Goal: Transaction & Acquisition: Purchase product/service

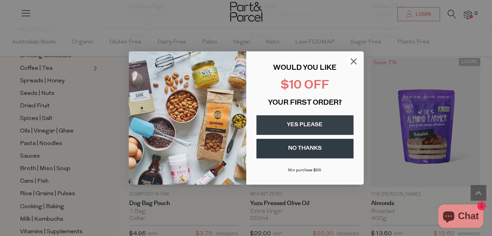
scroll to position [2008, 0]
click at [352, 60] on icon "Close dialog" at bounding box center [353, 61] width 5 height 5
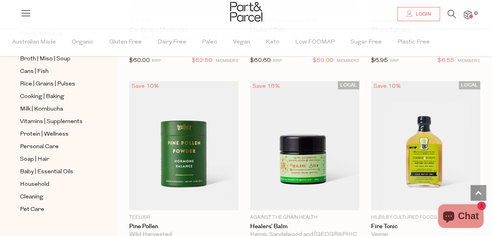
scroll to position [2966, 0]
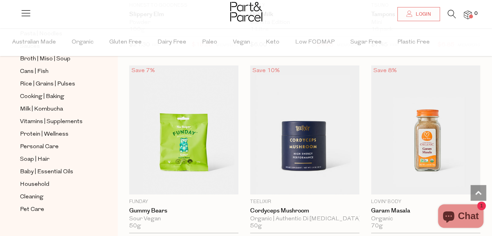
scroll to position [4161, 0]
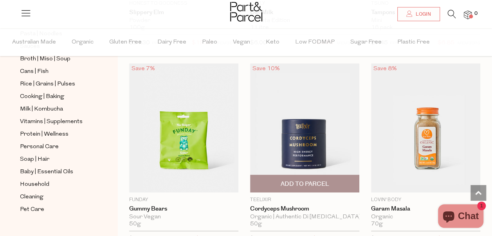
drag, startPoint x: 244, startPoint y: 194, endPoint x: 246, endPoint y: 191, distance: 4.2
click at [246, 191] on div "Save 10% 1 Add To Parcel Teelixir Cordyceps Mushroom Organic | Authentic Di Tao…" at bounding box center [299, 155] width 121 height 184
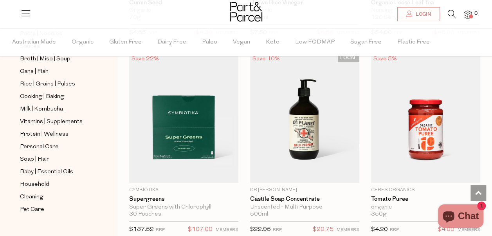
scroll to position [6330, 0]
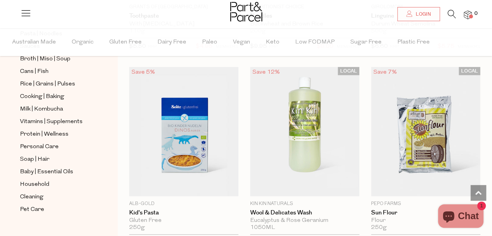
scroll to position [6905, 0]
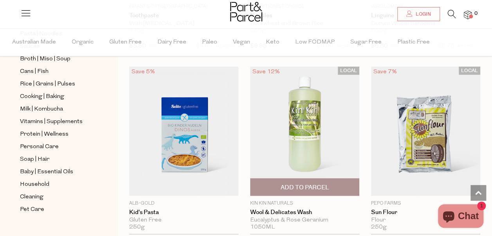
click at [294, 183] on span "Add To Parcel" at bounding box center [304, 187] width 49 height 8
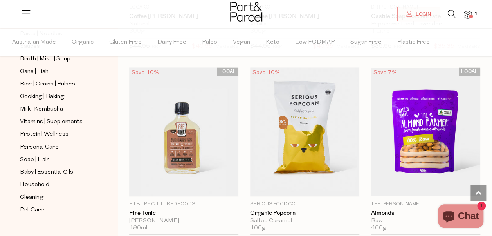
scroll to position [9457, 0]
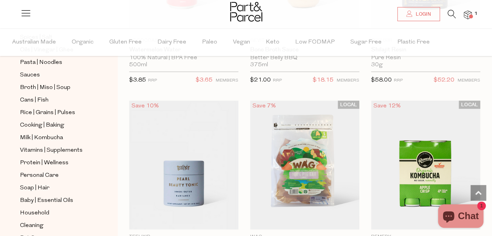
scroll to position [257, 0]
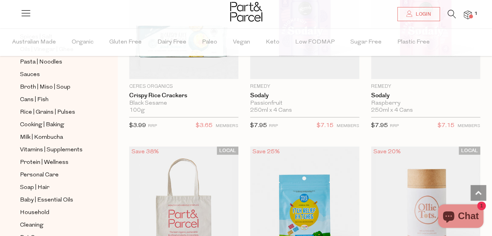
scroll to position [15659, 0]
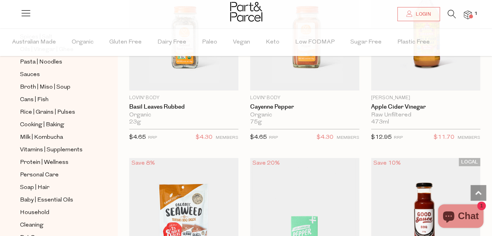
scroll to position [18986, 0]
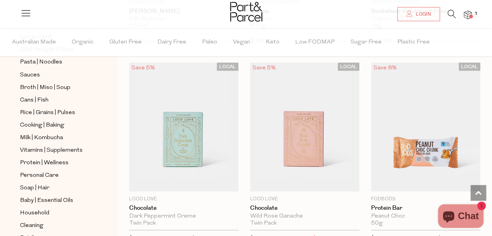
scroll to position [19862, 0]
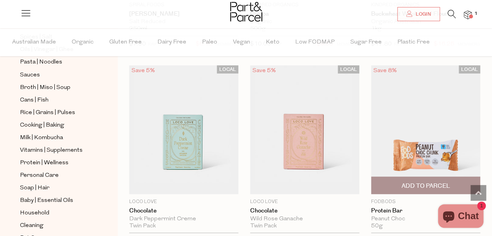
click at [426, 181] on span "Add To Parcel" at bounding box center [425, 185] width 49 height 8
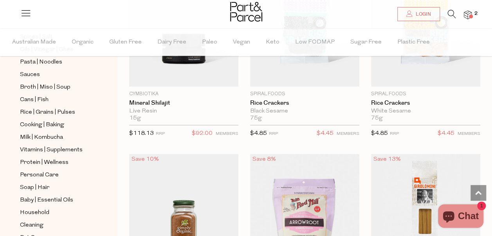
scroll to position [21540, 0]
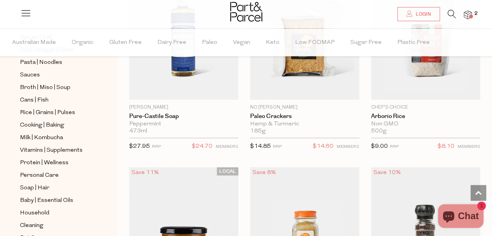
scroll to position [25845, 0]
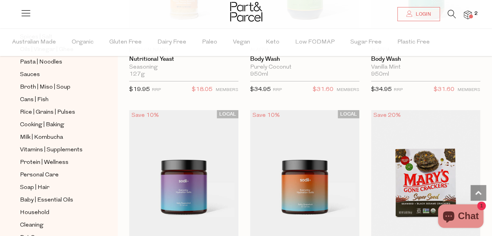
scroll to position [29043, 0]
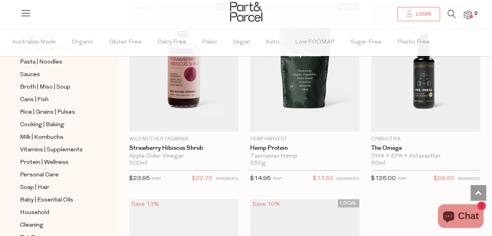
scroll to position [32488, 0]
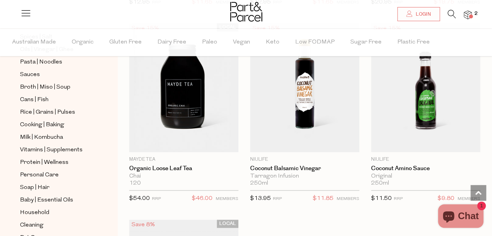
scroll to position [285, 0]
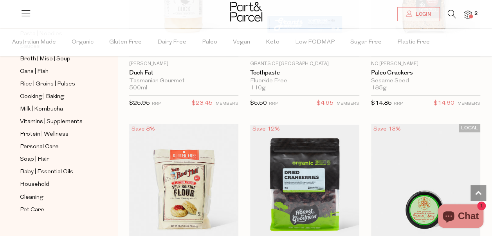
scroll to position [37475, 0]
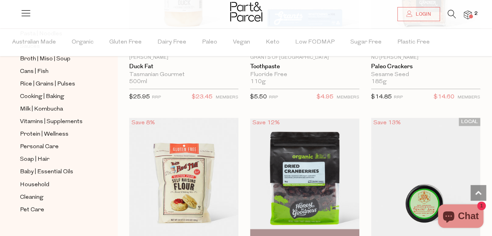
click at [314, 229] on span "Add To Parcel" at bounding box center [305, 237] width 105 height 17
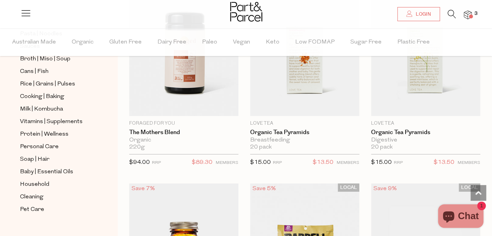
scroll to position [38195, 0]
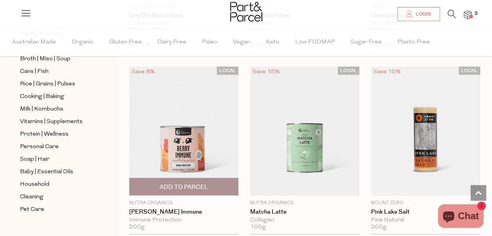
scroll to position [40959, 0]
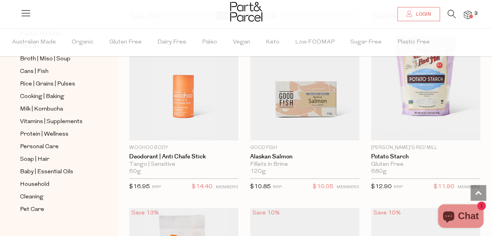
scroll to position [42883, 0]
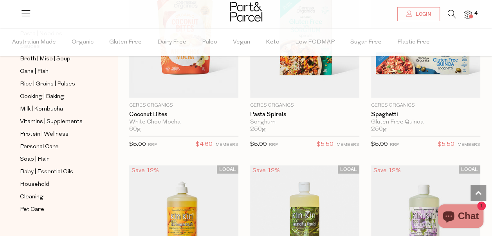
scroll to position [45267, 0]
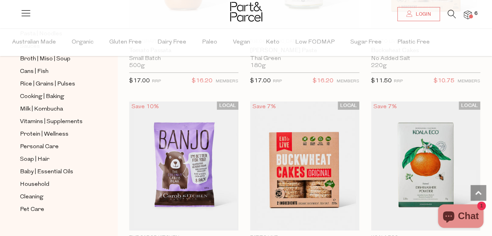
scroll to position [48575, 0]
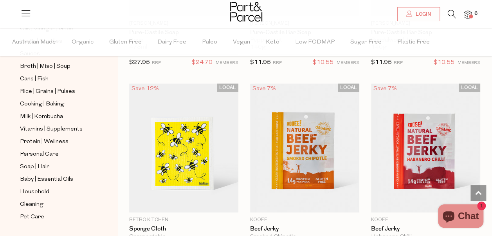
scroll to position [51936, 0]
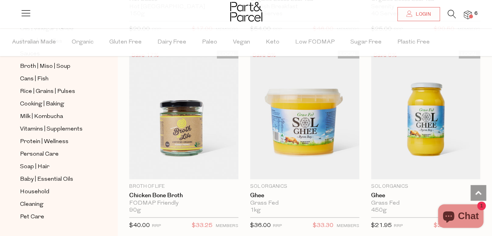
scroll to position [55017, 0]
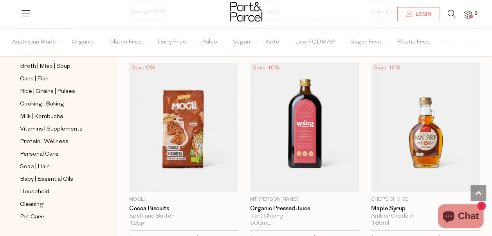
scroll to position [55788, 0]
